Goal: Task Accomplishment & Management: Complete application form

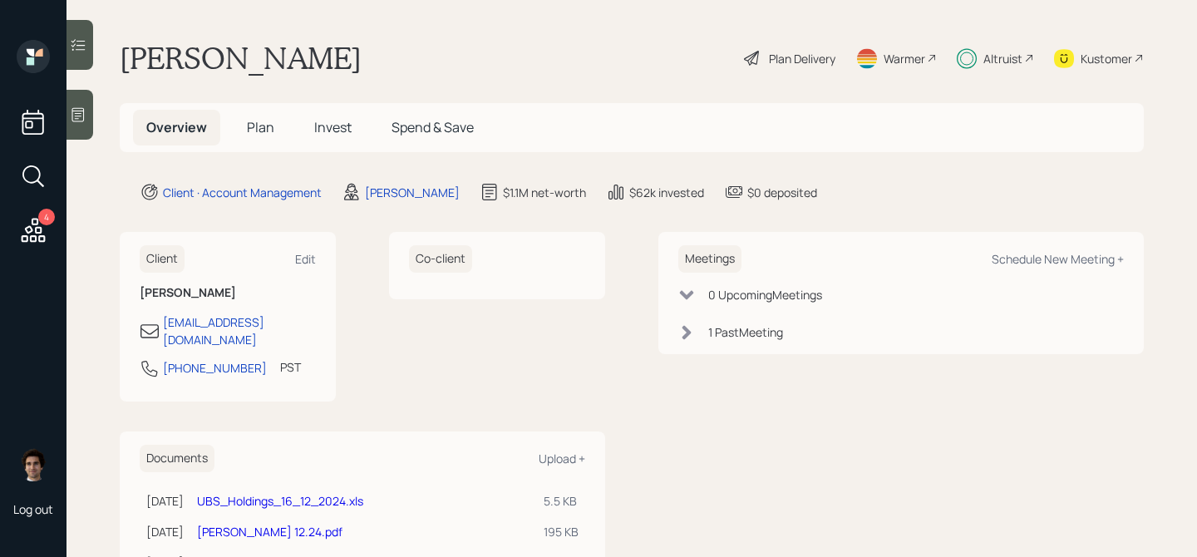
click at [253, 126] on span "Plan" at bounding box center [260, 127] width 27 height 18
